Goal: Task Accomplishment & Management: Use online tool/utility

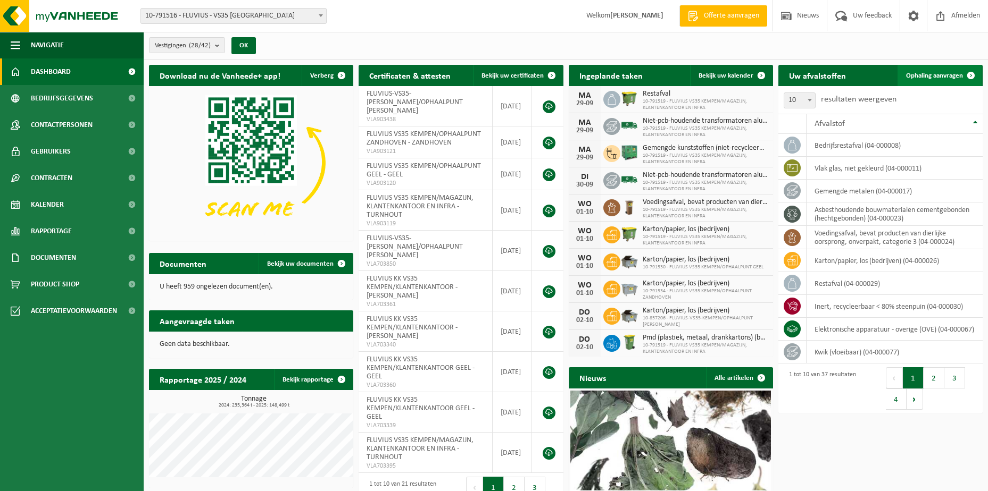
click at [921, 74] on span "Ophaling aanvragen" at bounding box center [934, 75] width 57 height 7
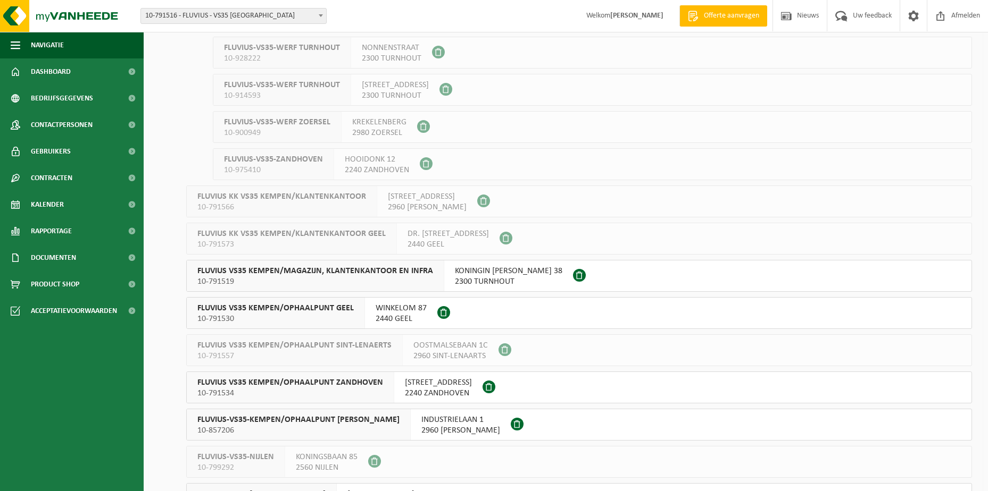
scroll to position [638, 0]
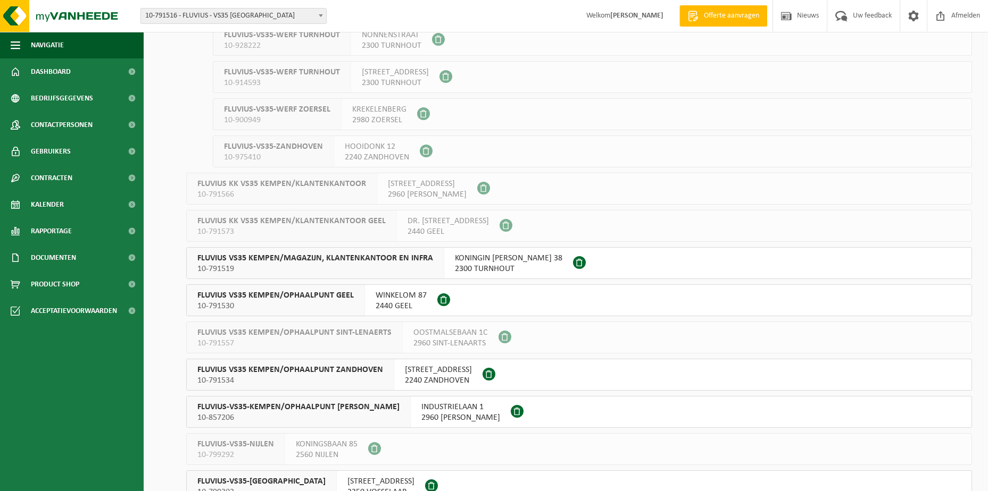
click at [504, 257] on span "KONINGIN ELISABETHLEI 38" at bounding box center [508, 258] width 107 height 11
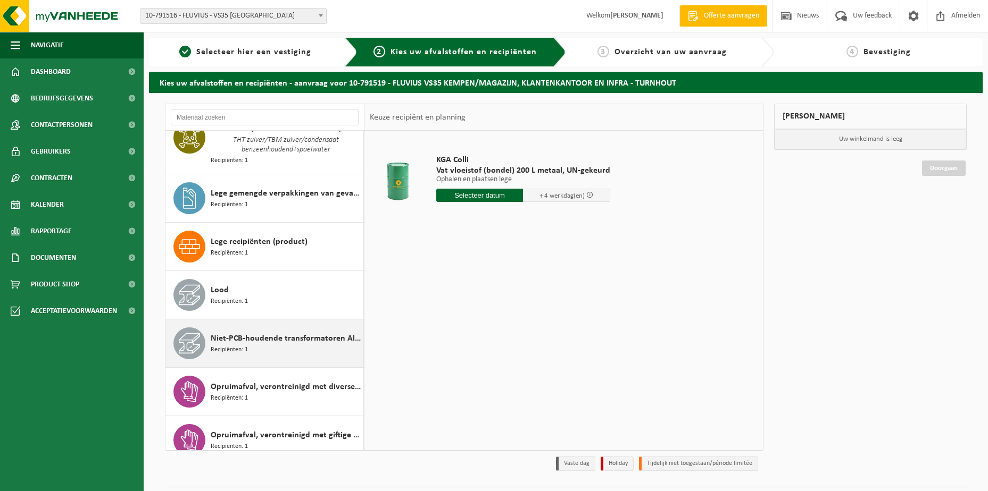
scroll to position [851, 0]
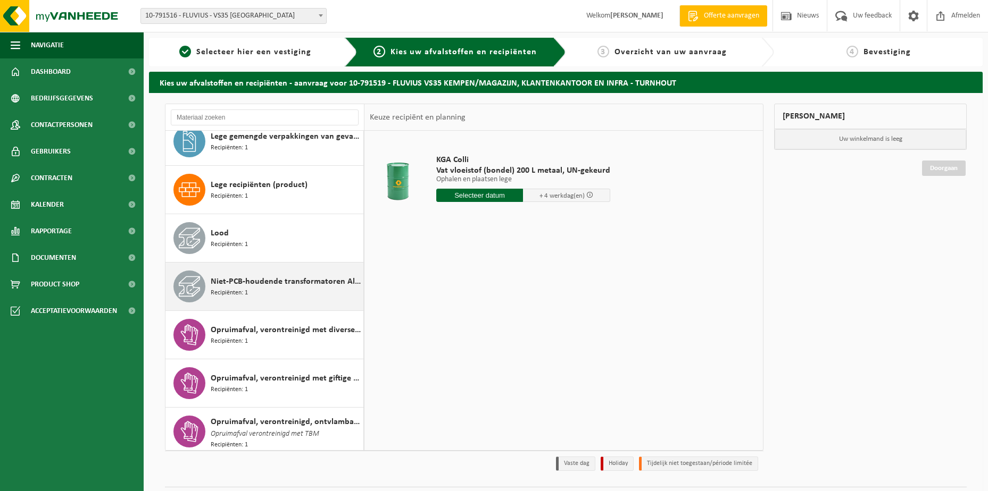
click at [271, 285] on div "Niet-PCB-houdende transformatoren Alu/Cu wikkelingen Recipiënten: 1" at bounding box center [286, 287] width 150 height 32
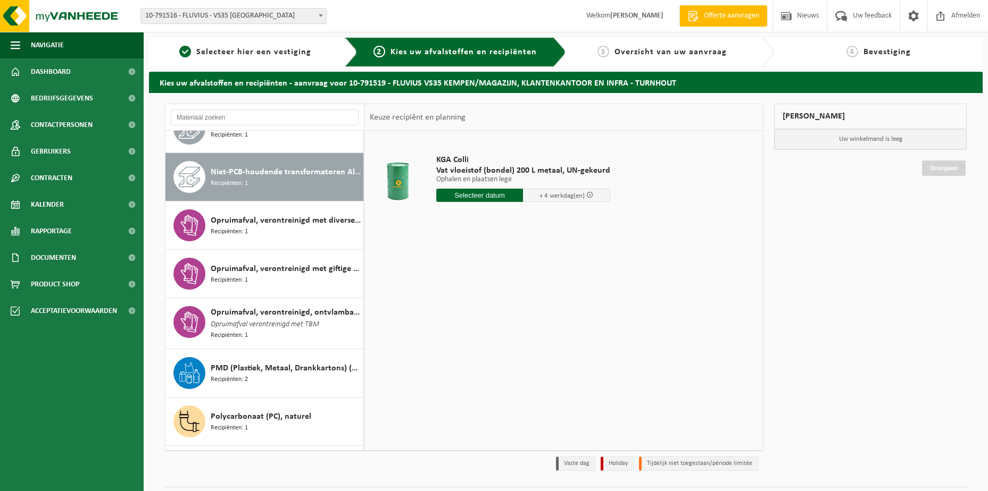
scroll to position [979, 0]
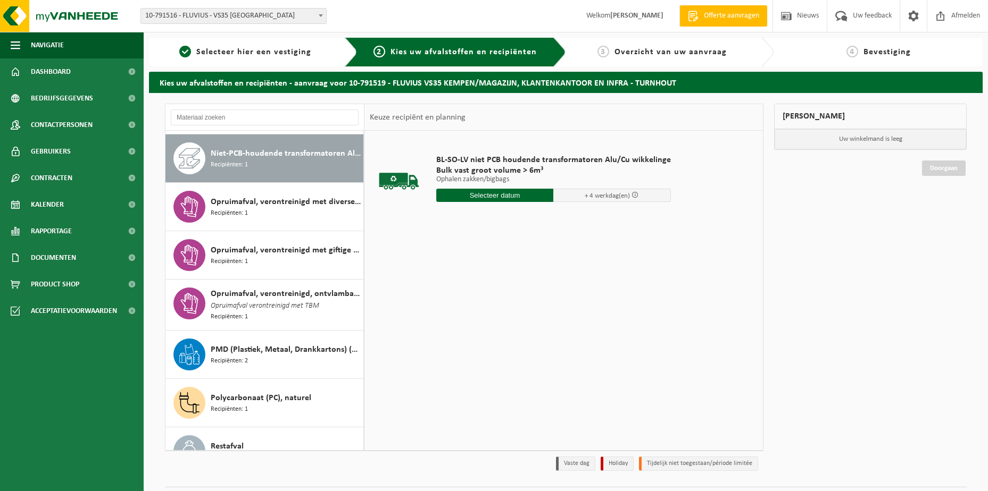
click at [224, 160] on span "Recipiënten: 1" at bounding box center [229, 165] width 37 height 10
click at [484, 196] on input "text" at bounding box center [495, 195] width 118 height 13
click at [556, 219] on icon at bounding box center [556, 219] width 17 height 17
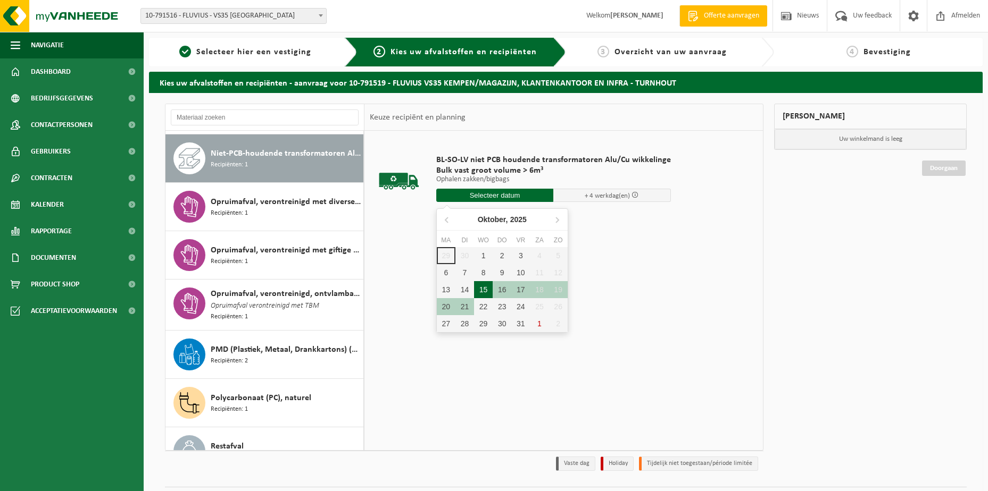
click at [483, 287] on div "15" at bounding box center [483, 289] width 19 height 17
type input "Van 2025-10-15"
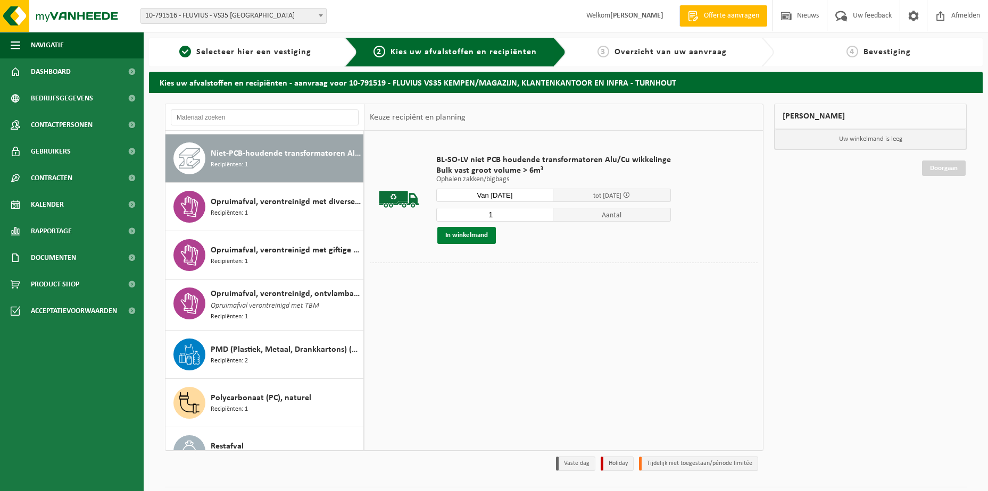
drag, startPoint x: 213, startPoint y: 372, endPoint x: 463, endPoint y: 235, distance: 285.4
click at [464, 235] on button "In winkelmand" at bounding box center [466, 235] width 59 height 17
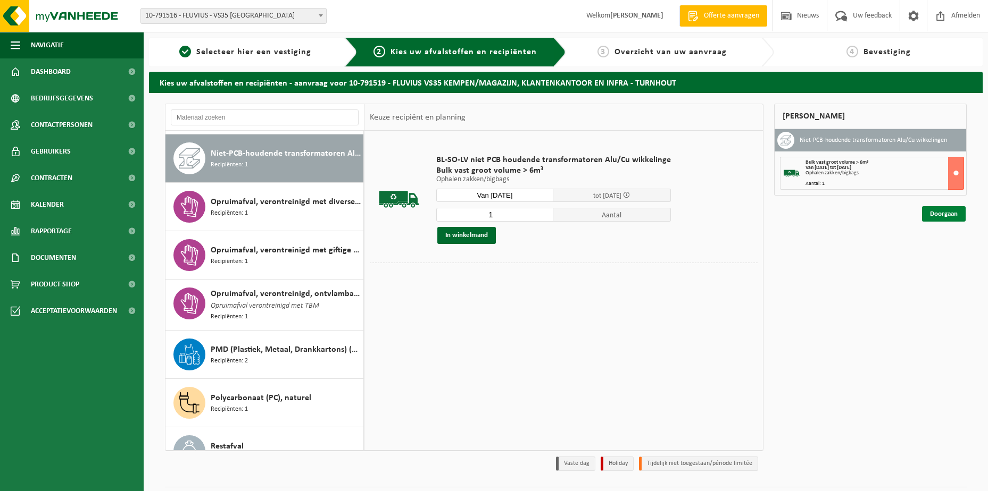
click at [934, 215] on link "Doorgaan" at bounding box center [944, 213] width 44 height 15
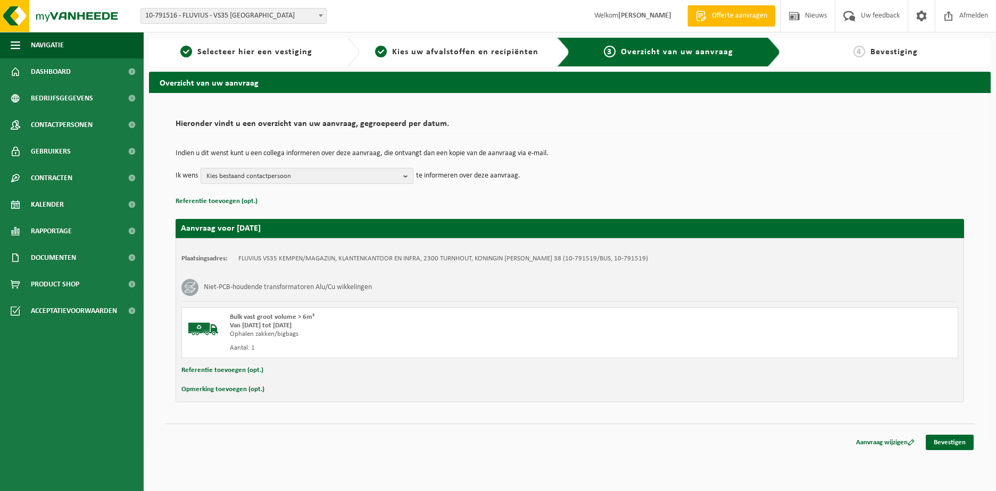
click at [409, 175] on b "button" at bounding box center [408, 176] width 10 height 15
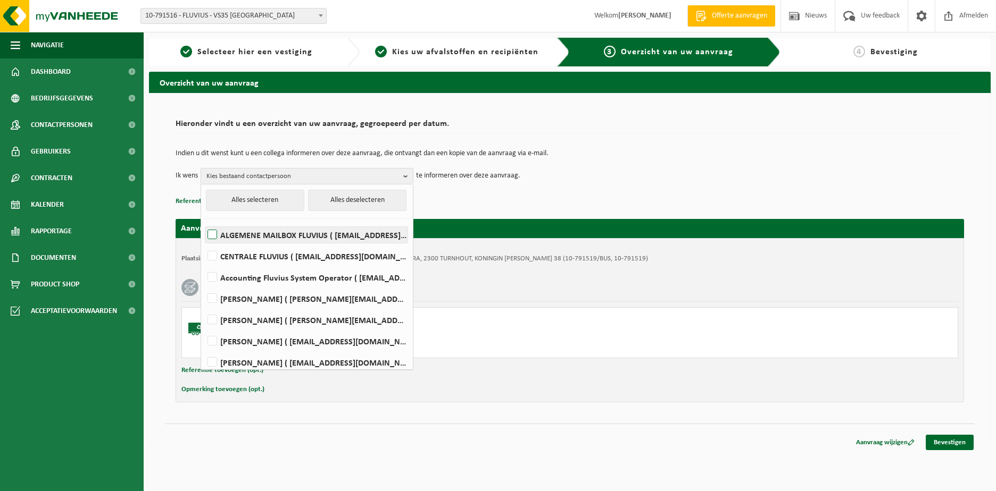
click at [266, 239] on label "ALGEMENE MAILBOX FLUVIUS ( fluvius-logistiek-afvalbeheer@fluvius.be )" at bounding box center [306, 235] width 202 height 16
click at [204, 222] on input "ALGEMENE MAILBOX FLUVIUS ( fluvius-logistiek-afvalbeheer@fluvius.be )" at bounding box center [203, 221] width 1 height 1
checkbox input "true"
click at [203, 371] on button "Referentie toevoegen (opt.)" at bounding box center [222, 371] width 82 height 14
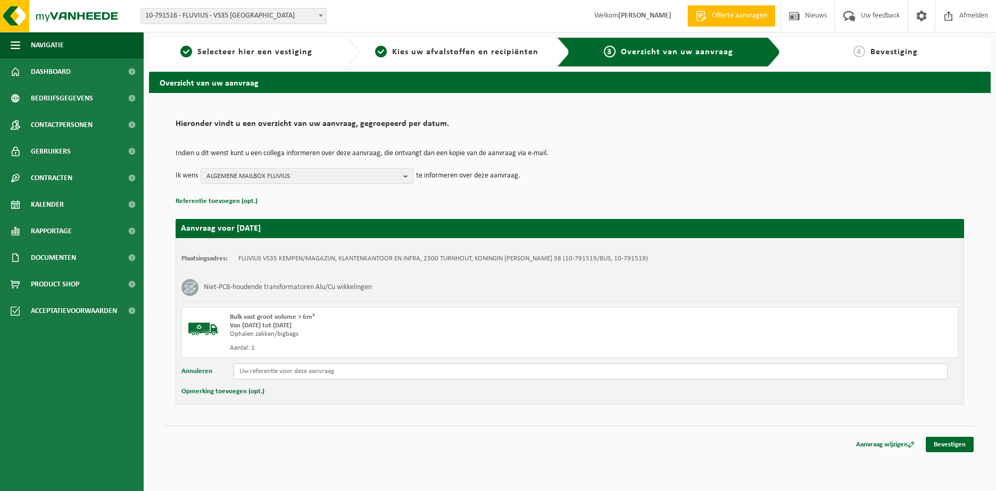
click at [255, 372] on input "text" at bounding box center [591, 372] width 714 height 16
click at [237, 372] on input "ID 561043 SN 041 04 436 BJ 1970 160KVA slopen" at bounding box center [591, 372] width 714 height 16
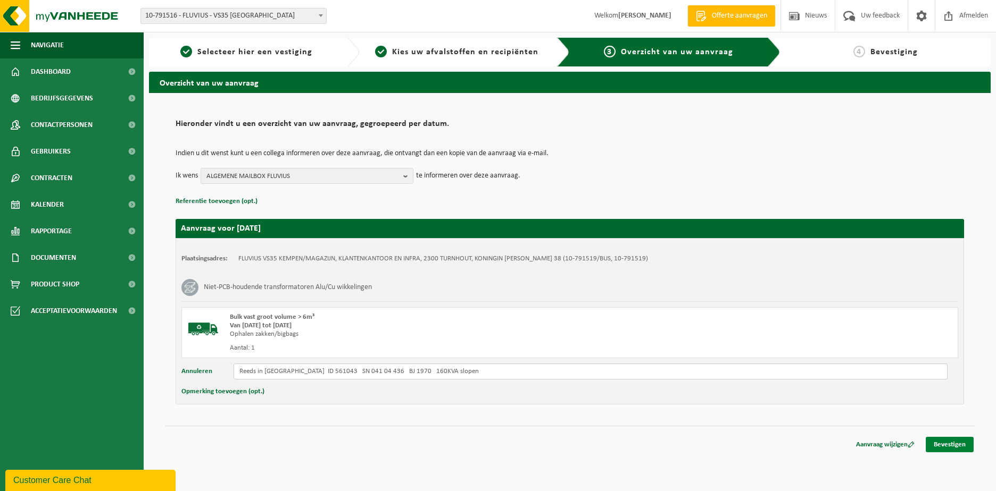
type input "Reeds in Beringen ID 561043 SN 041 04 436 BJ 1970 160KVA slopen"
click at [947, 441] on link "Bevestigen" at bounding box center [950, 444] width 48 height 15
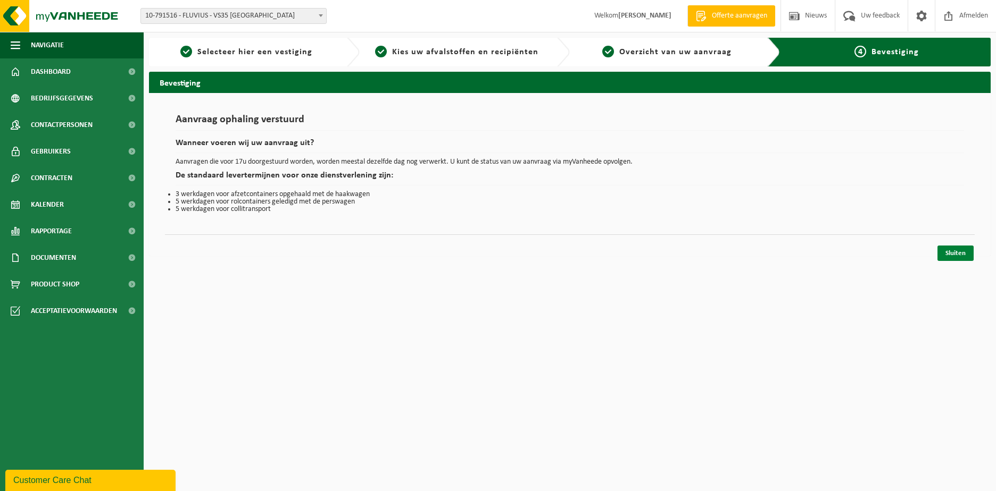
click at [956, 254] on link "Sluiten" at bounding box center [955, 253] width 36 height 15
